Goal: Check status

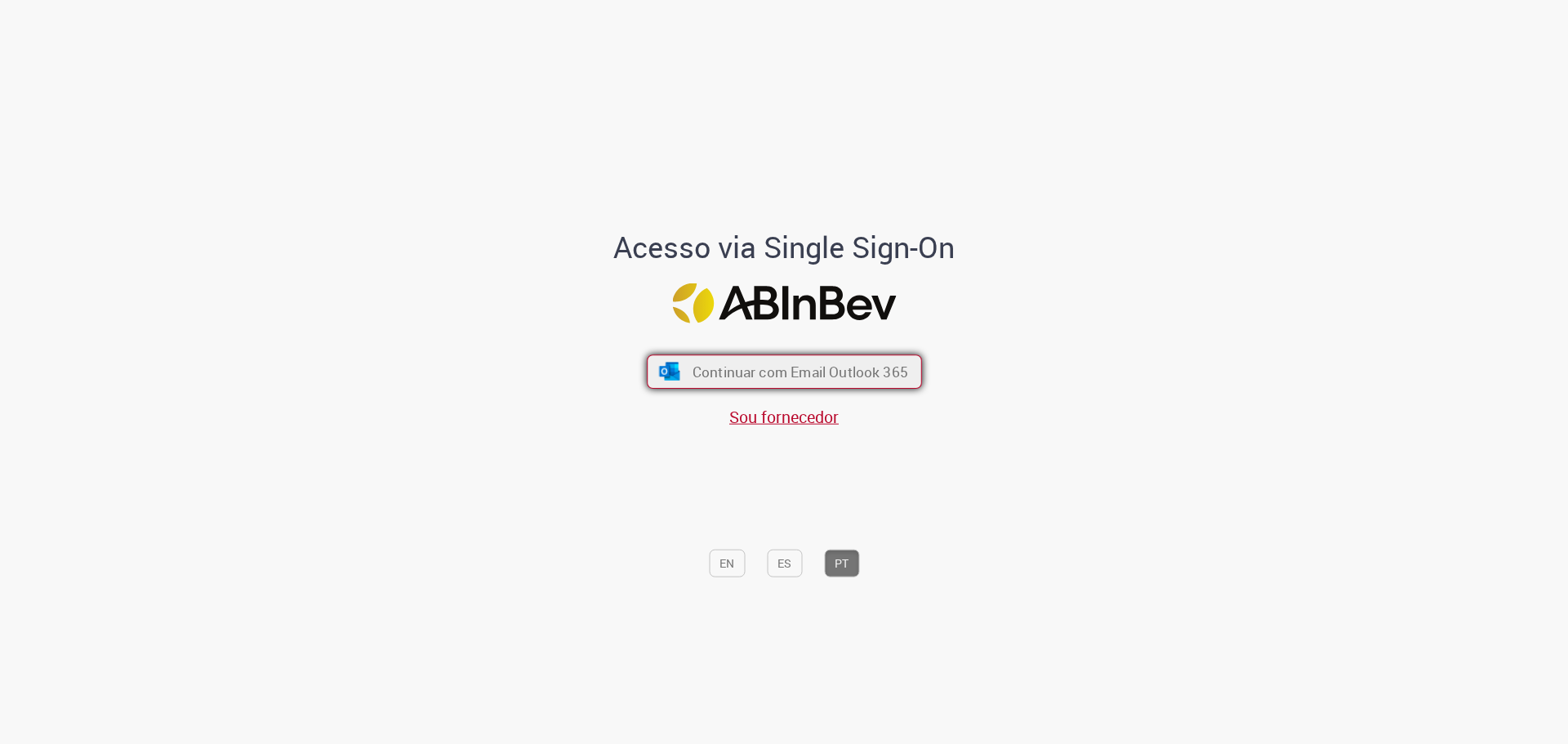
click at [763, 380] on span "Continuar com Email Outlook 365" at bounding box center [799, 370] width 216 height 19
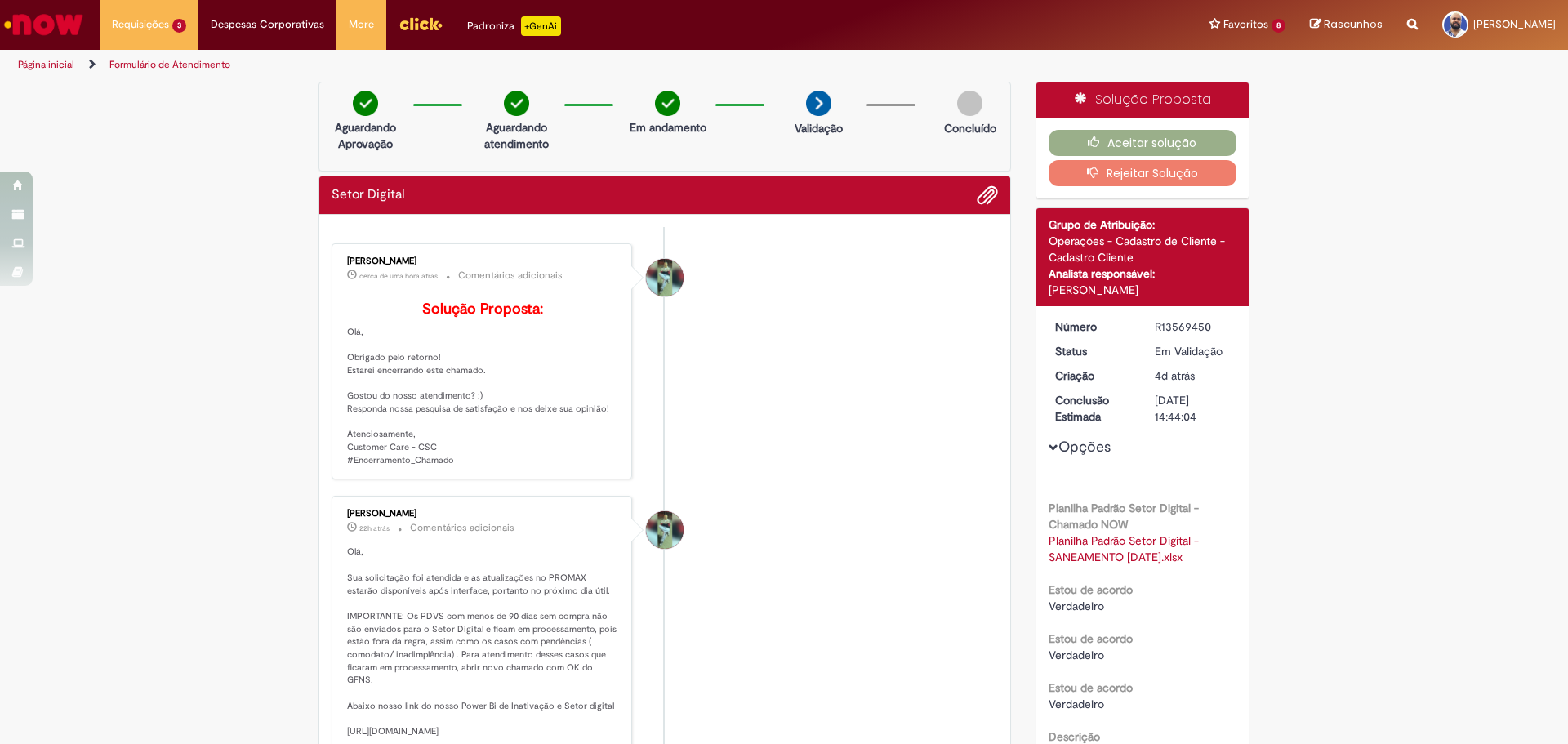
drag, startPoint x: 557, startPoint y: 353, endPoint x: 559, endPoint y: 485, distance: 132.0
click at [559, 467] on p "Solução Proposta: [GEOGRAPHIC_DATA], Obrigado pelo retorno! Estarei encerrando …" at bounding box center [483, 384] width 272 height 166
click at [567, 467] on p "Solução Proposta: [GEOGRAPHIC_DATA], Obrigado pelo retorno! Estarei encerrando …" at bounding box center [483, 384] width 272 height 166
